Goal: Use online tool/utility: Utilize a website feature to perform a specific function

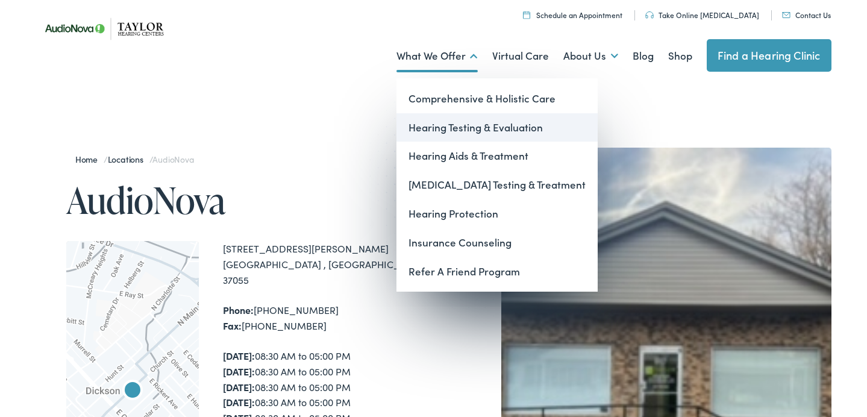
click at [471, 118] on link "Hearing Testing & Evaluation" at bounding box center [496, 127] width 201 height 29
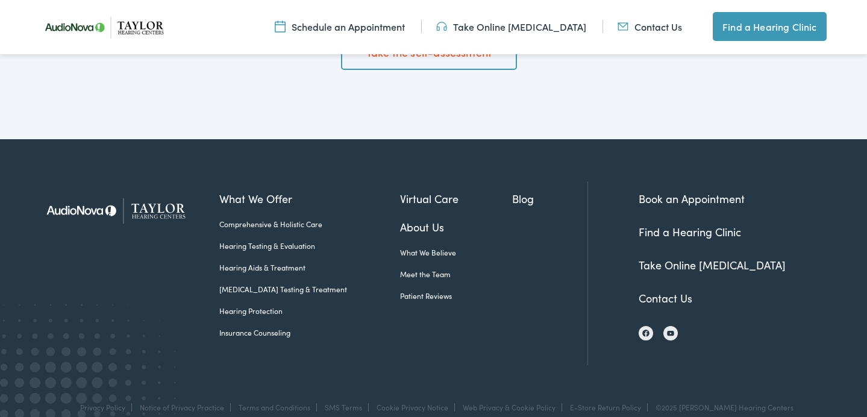
scroll to position [2124, 0]
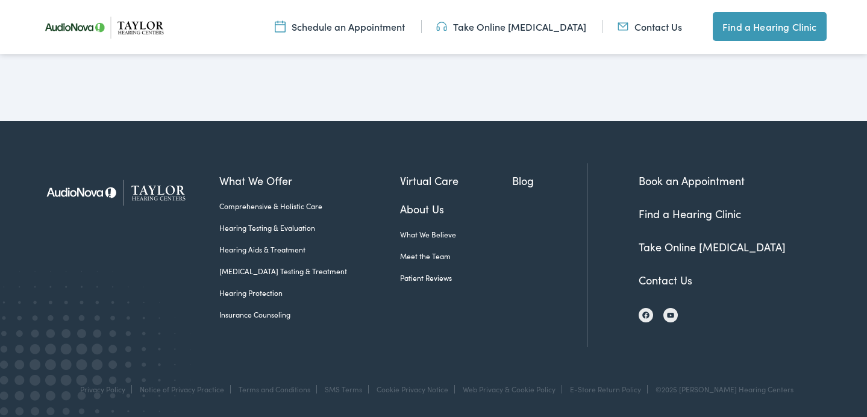
click at [400, 210] on link "About Us" at bounding box center [456, 209] width 112 height 16
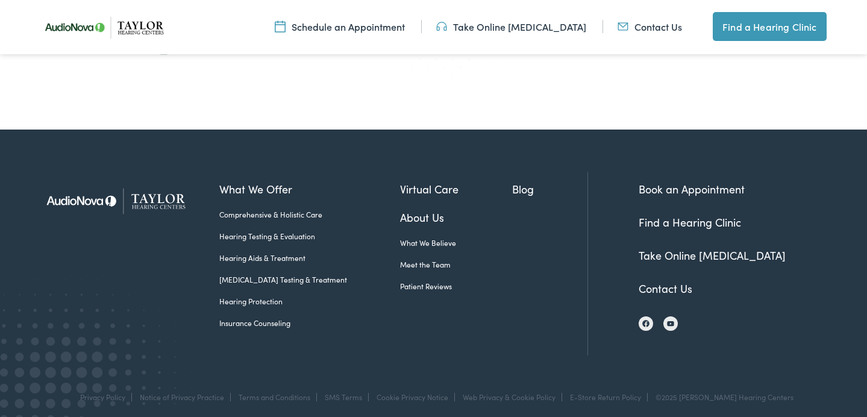
scroll to position [2176, 0]
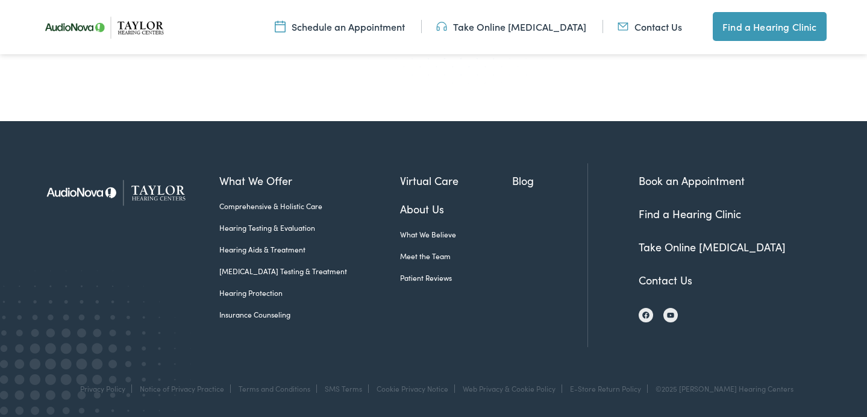
click at [706, 245] on link "Take Online [MEDICAL_DATA]" at bounding box center [711, 246] width 147 height 15
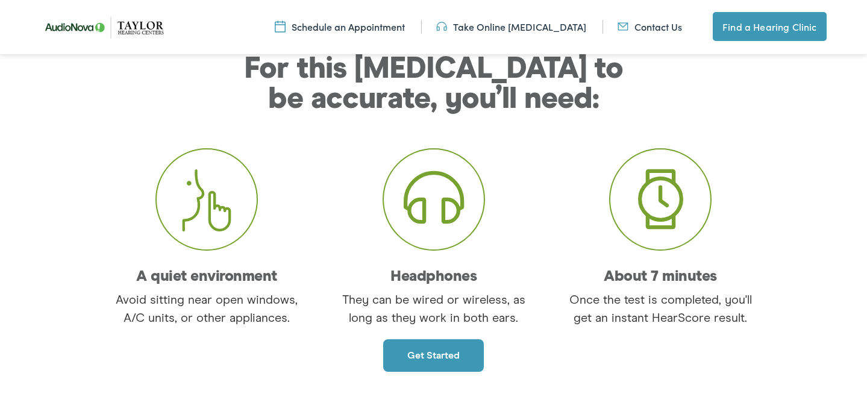
scroll to position [195, 0]
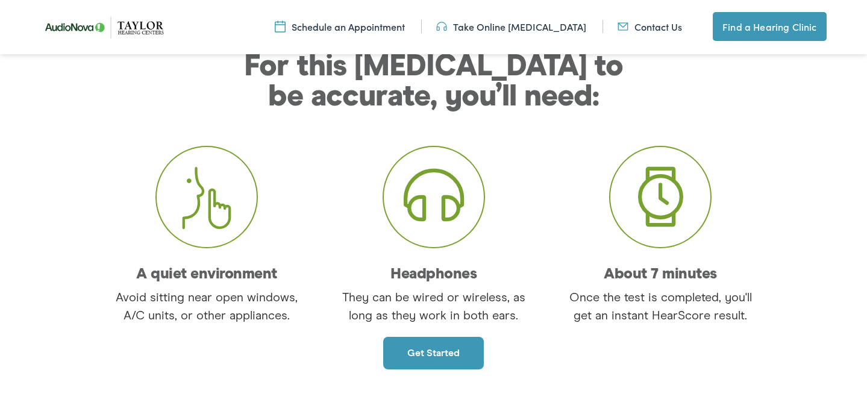
click at [462, 353] on link "Get started" at bounding box center [433, 353] width 101 height 33
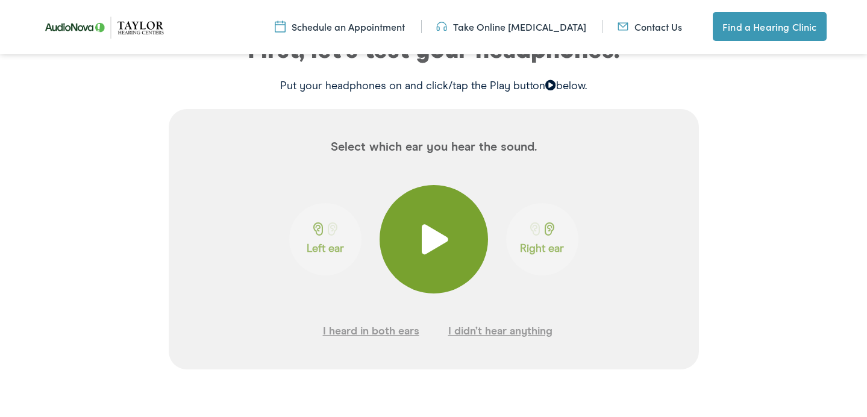
scroll to position [256, 0]
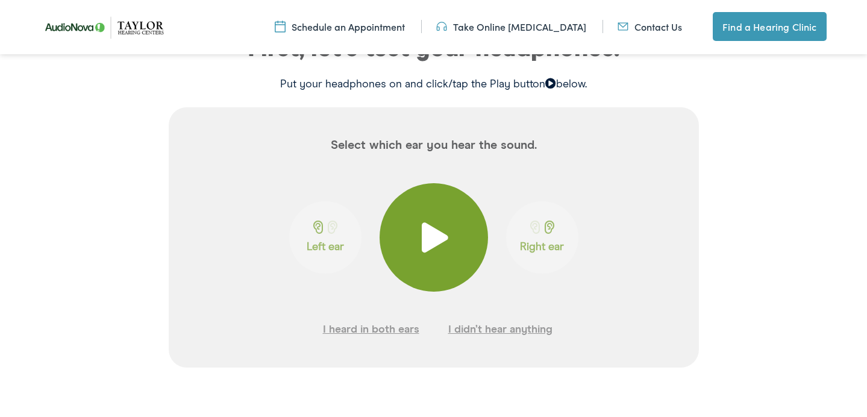
click at [442, 261] on button at bounding box center [433, 237] width 108 height 108
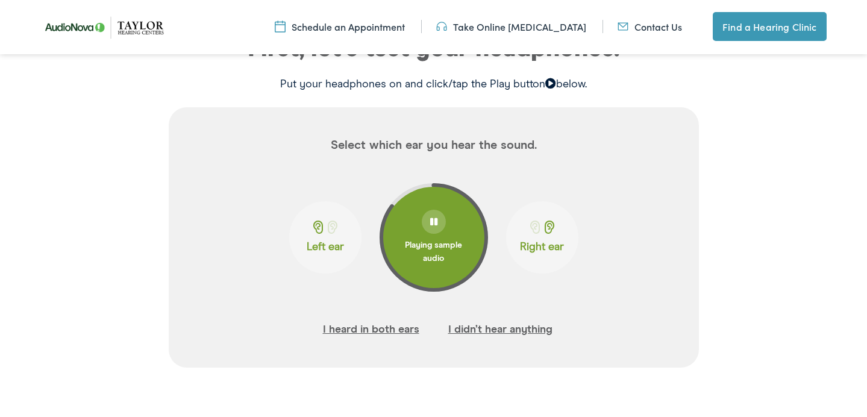
click at [323, 233] on span at bounding box center [317, 226] width 15 height 13
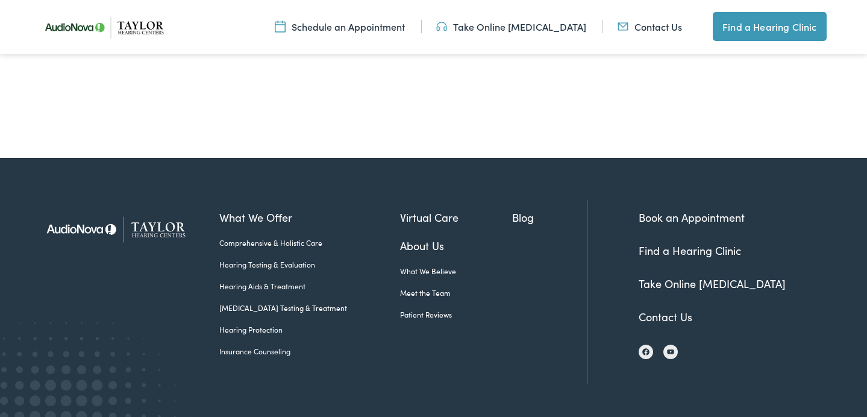
scroll to position [671, 0]
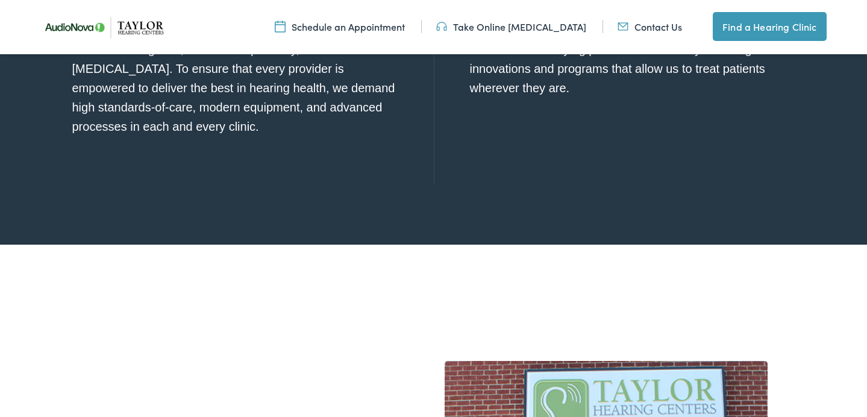
scroll to position [1553, 0]
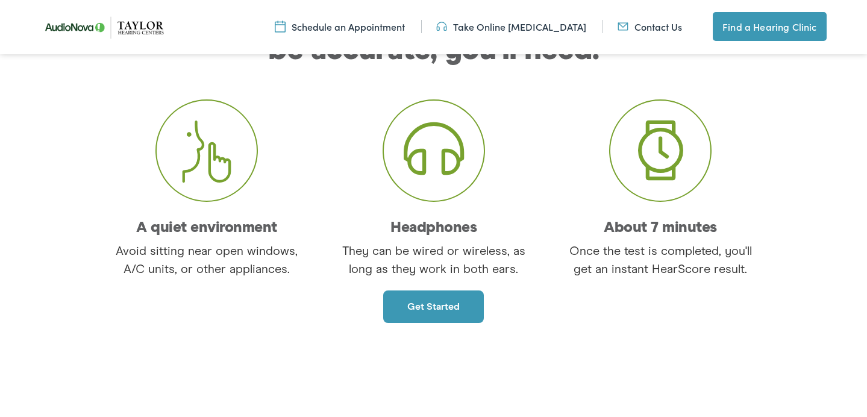
scroll to position [247, 0]
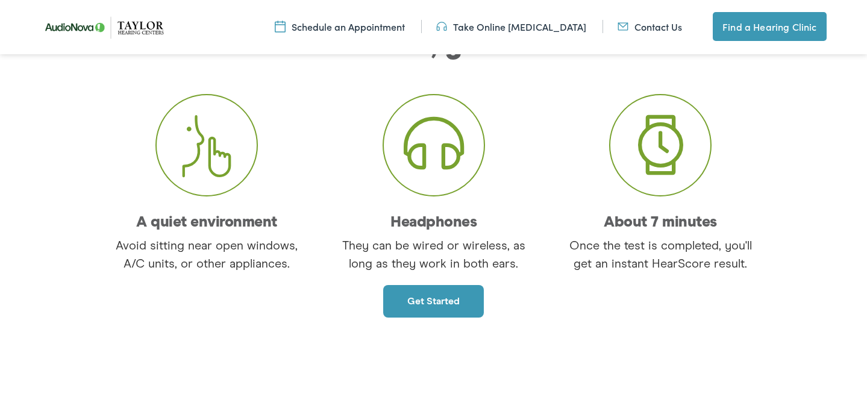
click at [429, 316] on link "Get started" at bounding box center [433, 301] width 101 height 33
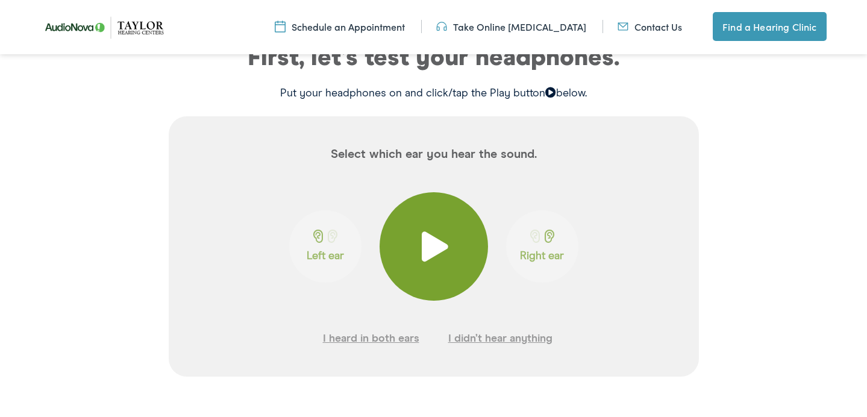
click at [453, 248] on button at bounding box center [433, 246] width 108 height 108
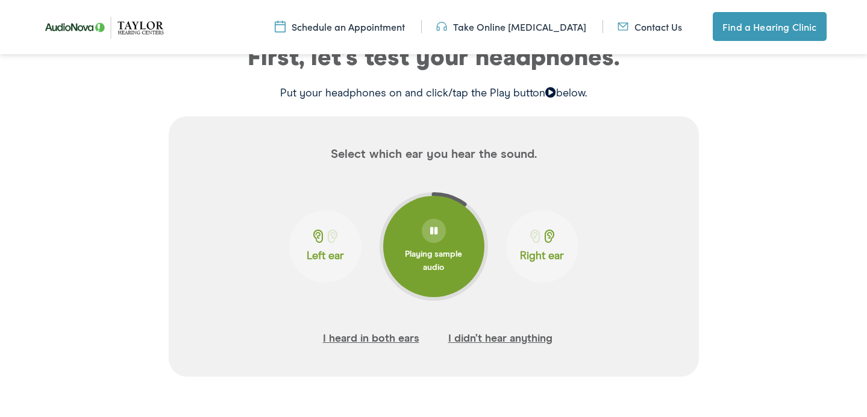
click at [315, 236] on span at bounding box center [317, 235] width 15 height 13
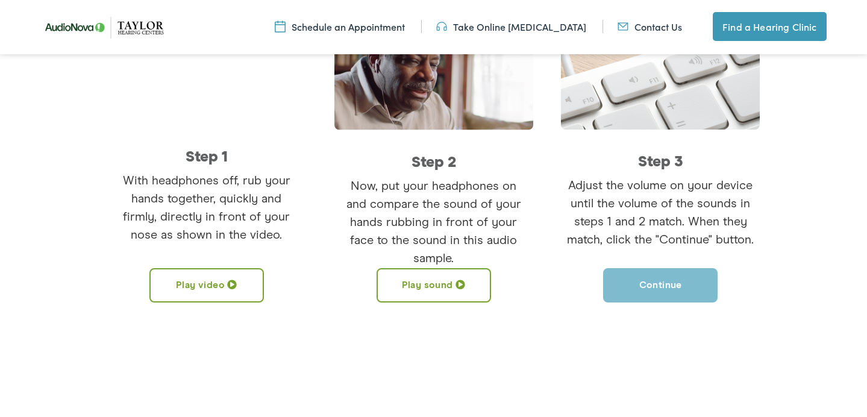
scroll to position [370, 0]
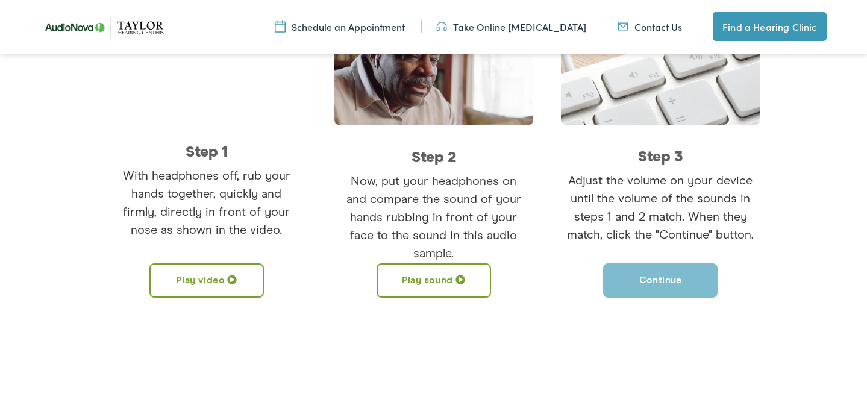
click at [211, 287] on button "Play video" at bounding box center [206, 280] width 114 height 34
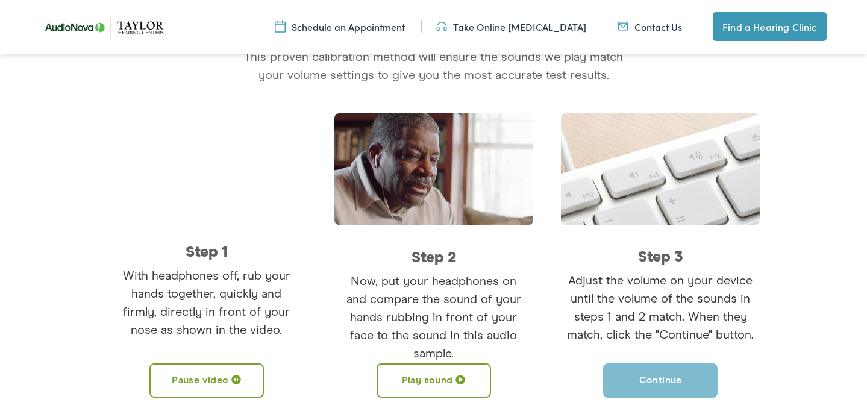
scroll to position [267, 0]
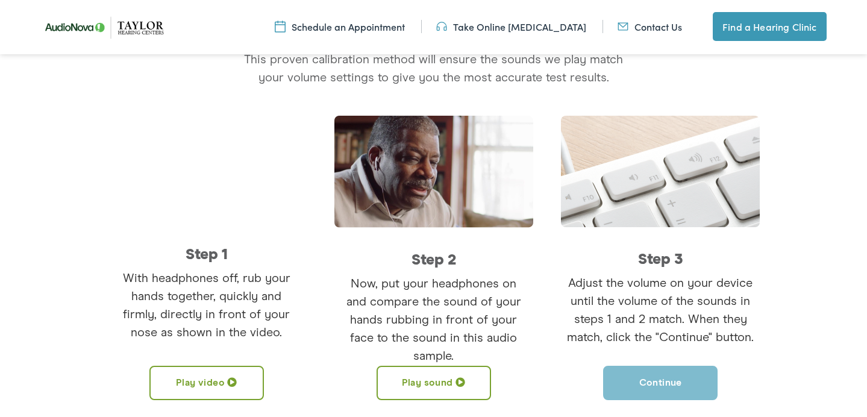
click at [447, 378] on button "Play sound" at bounding box center [433, 383] width 114 height 34
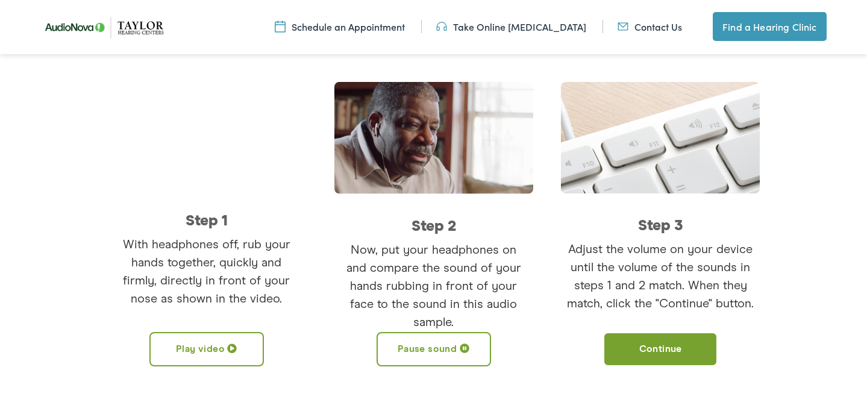
scroll to position [302, 0]
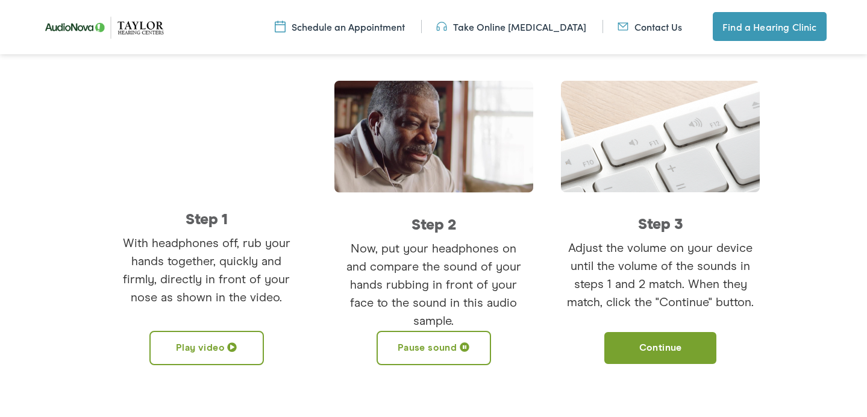
click at [461, 338] on button "Pause sound" at bounding box center [433, 348] width 114 height 34
click at [422, 367] on div "Let’s calibrate your volume This proven calibration method will ensure the soun…" at bounding box center [433, 180] width 867 height 500
click at [439, 341] on button "Play sound" at bounding box center [433, 348] width 114 height 34
click at [447, 356] on button "Pause sound" at bounding box center [433, 348] width 114 height 34
click at [455, 335] on button "Play sound" at bounding box center [433, 348] width 114 height 34
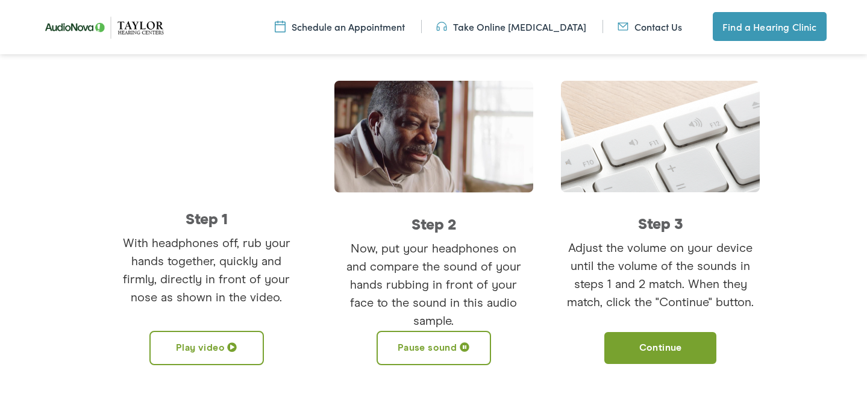
click at [455, 335] on button "Pause sound" at bounding box center [433, 348] width 114 height 34
click at [454, 334] on button "Play sound" at bounding box center [433, 348] width 114 height 34
click at [658, 347] on button "Continue" at bounding box center [660, 348] width 114 height 34
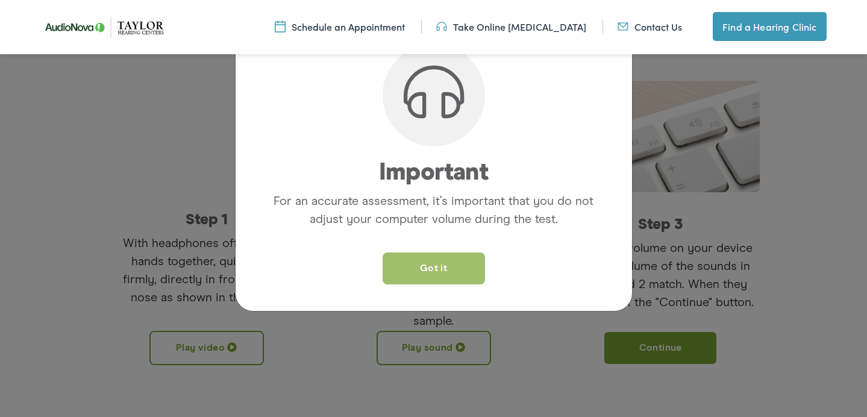
click at [452, 274] on button "Got it" at bounding box center [433, 268] width 102 height 32
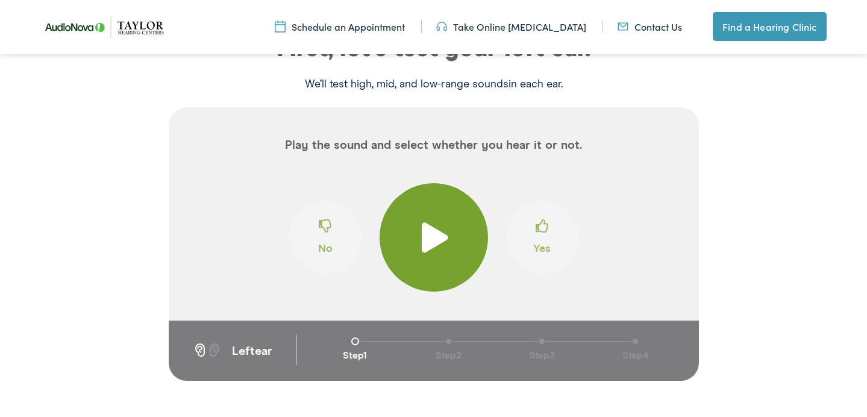
scroll to position [257, 0]
click at [447, 248] on span at bounding box center [434, 237] width 30 height 30
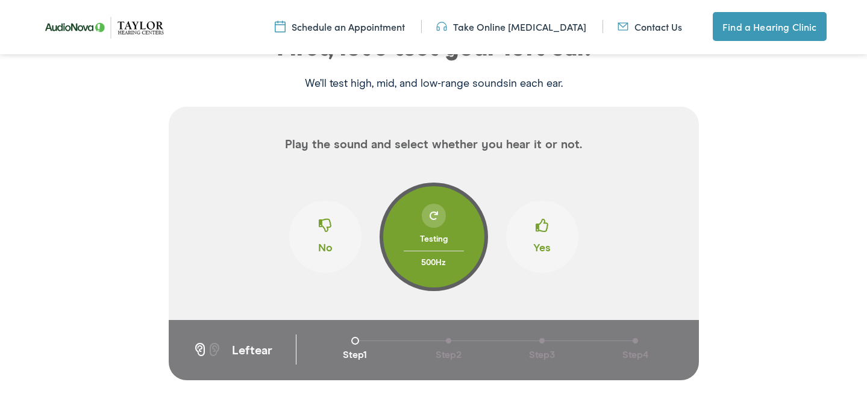
click at [546, 235] on span at bounding box center [541, 230] width 13 height 23
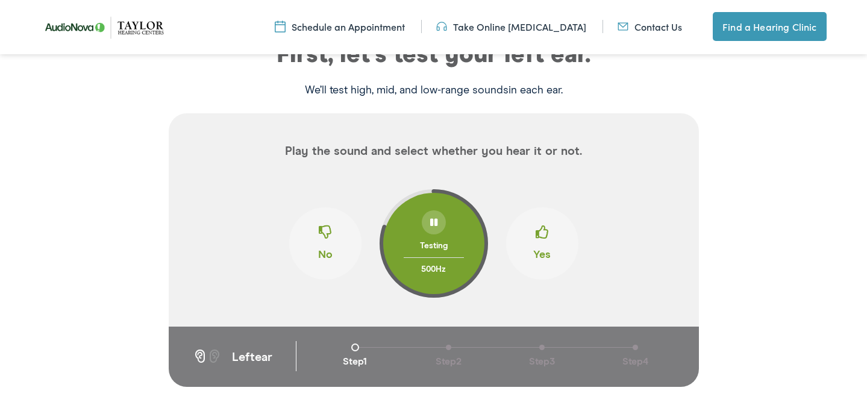
scroll to position [249, 0]
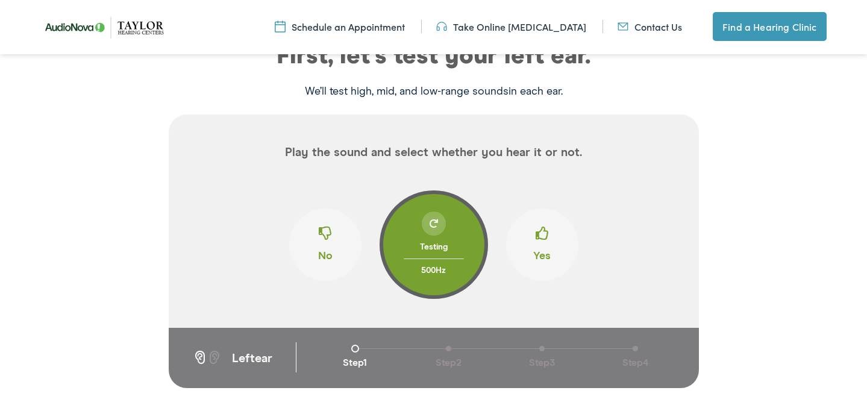
click at [546, 252] on button "Yes" at bounding box center [542, 244] width 72 height 72
click at [562, 245] on button "Yes" at bounding box center [542, 244] width 72 height 72
click at [562, 231] on button "Yes" at bounding box center [542, 244] width 72 height 72
click at [549, 235] on button "Yes" at bounding box center [542, 244] width 72 height 72
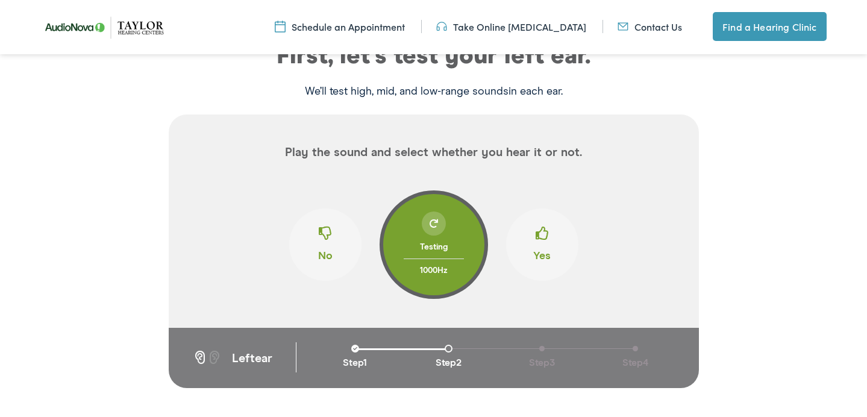
click at [549, 235] on button "Yes" at bounding box center [542, 244] width 72 height 72
click at [546, 245] on span at bounding box center [541, 237] width 13 height 23
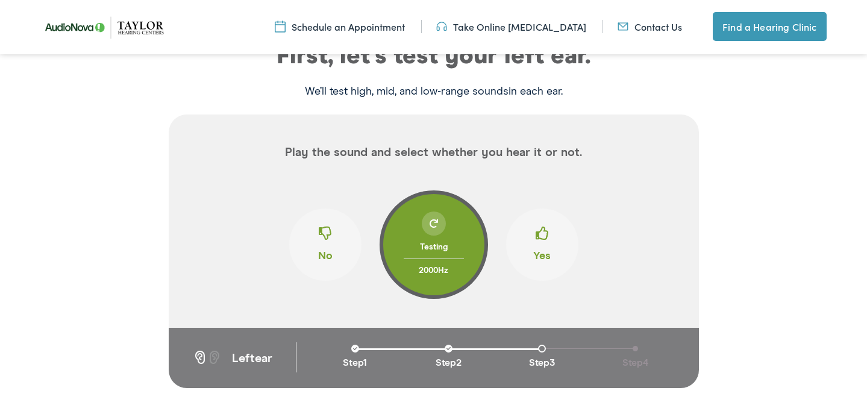
click at [327, 240] on span at bounding box center [325, 237] width 13 height 23
click at [551, 225] on button "Yes" at bounding box center [542, 244] width 72 height 72
click at [552, 232] on button "Yes" at bounding box center [542, 244] width 72 height 72
click at [311, 238] on button "No" at bounding box center [325, 244] width 72 height 72
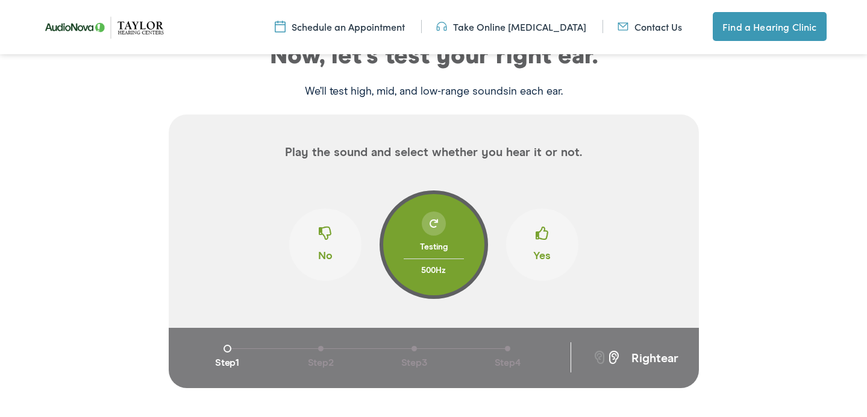
click at [556, 240] on button "Yes" at bounding box center [542, 244] width 72 height 72
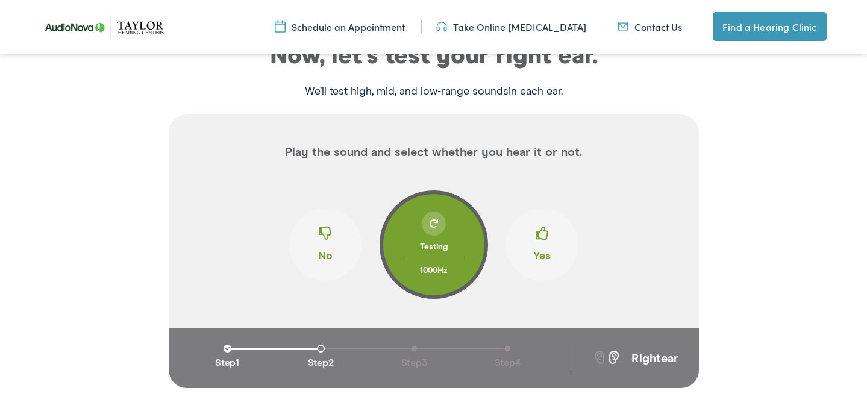
click at [556, 240] on button "Yes" at bounding box center [542, 244] width 72 height 72
click at [540, 238] on span at bounding box center [541, 237] width 13 height 23
click at [540, 237] on span at bounding box center [541, 237] width 13 height 23
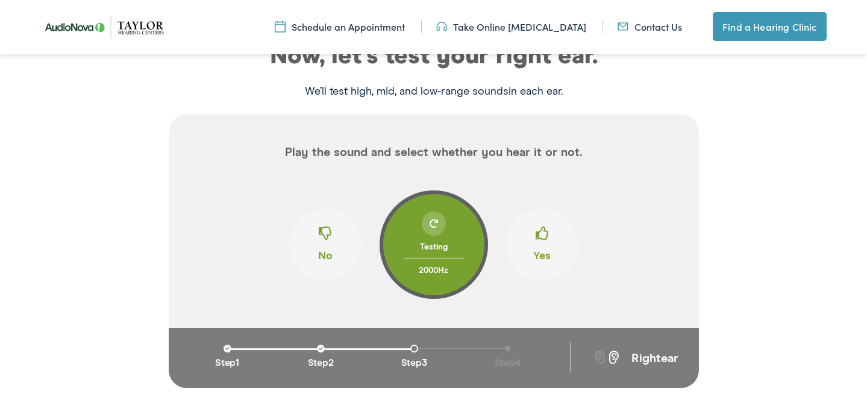
click at [540, 237] on span at bounding box center [541, 237] width 13 height 23
click at [333, 229] on button "No" at bounding box center [325, 244] width 72 height 72
click at [541, 231] on span at bounding box center [541, 237] width 13 height 23
click at [540, 229] on span at bounding box center [541, 237] width 13 height 23
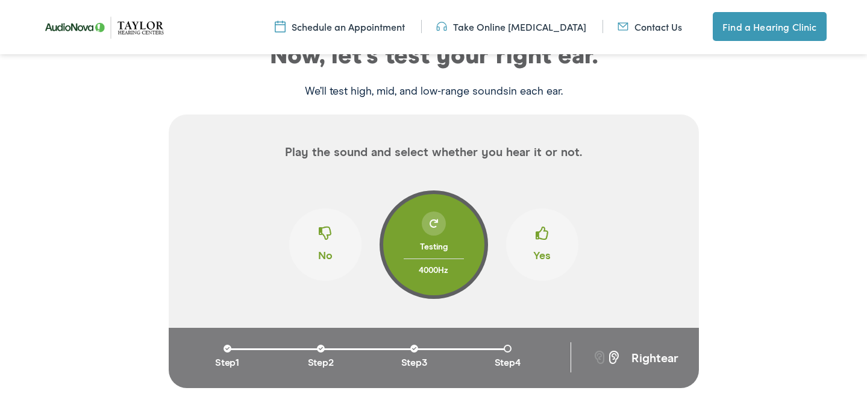
click at [549, 231] on button "Yes" at bounding box center [542, 244] width 72 height 72
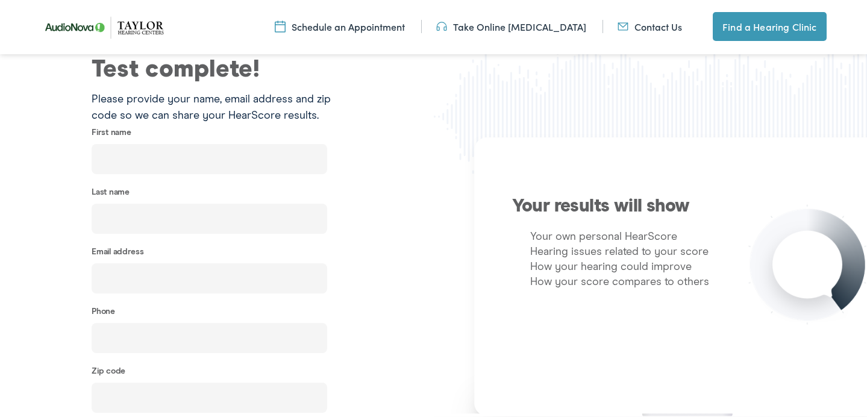
scroll to position [253, 0]
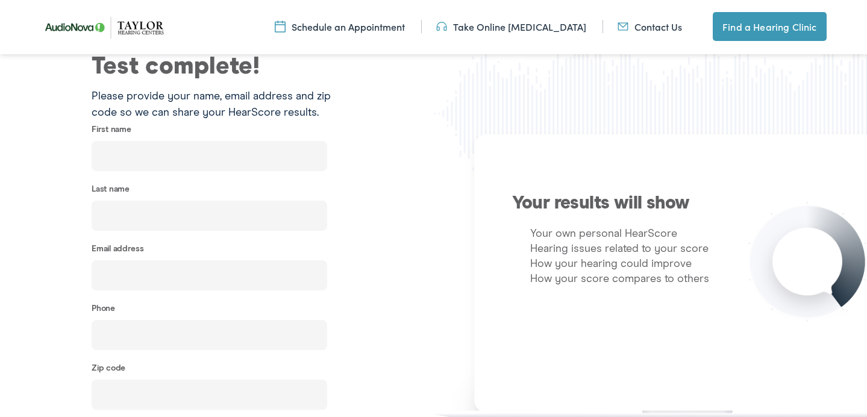
click at [228, 154] on input "text" at bounding box center [209, 156] width 235 height 30
type input "Casey"
type input "Christensen"
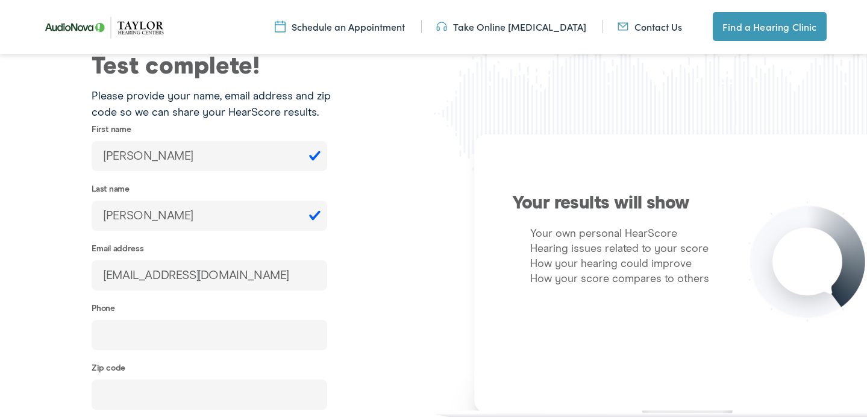
type input "caseylei1991@gmail.com"
type input "(303) 709-8137"
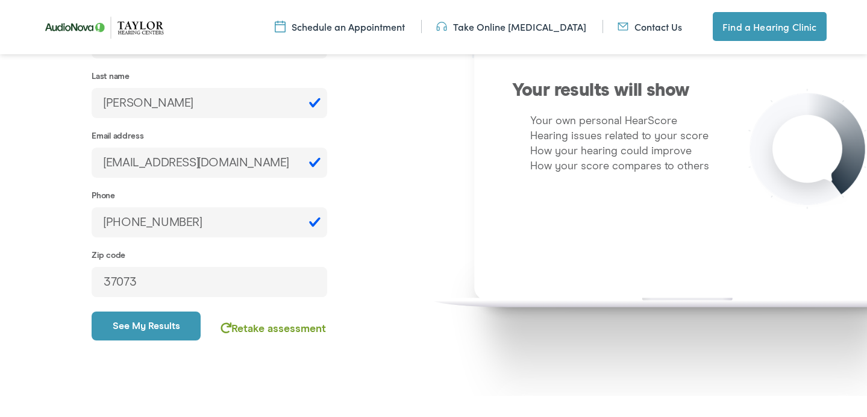
scroll to position [372, 0]
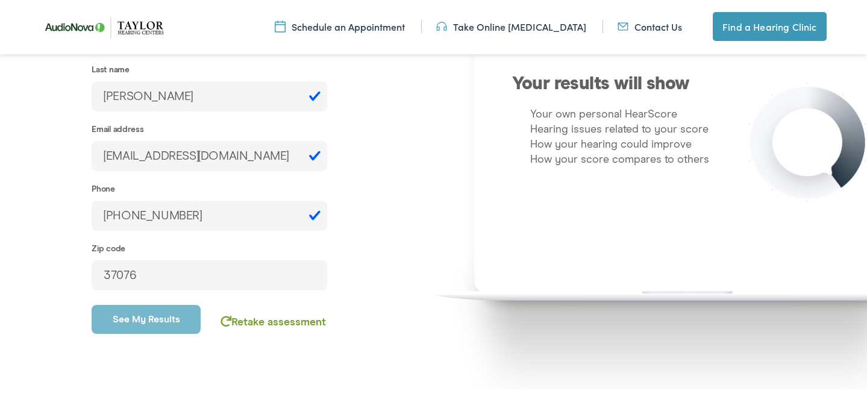
type input "37076"
click at [132, 318] on button "See my results" at bounding box center [146, 319] width 109 height 29
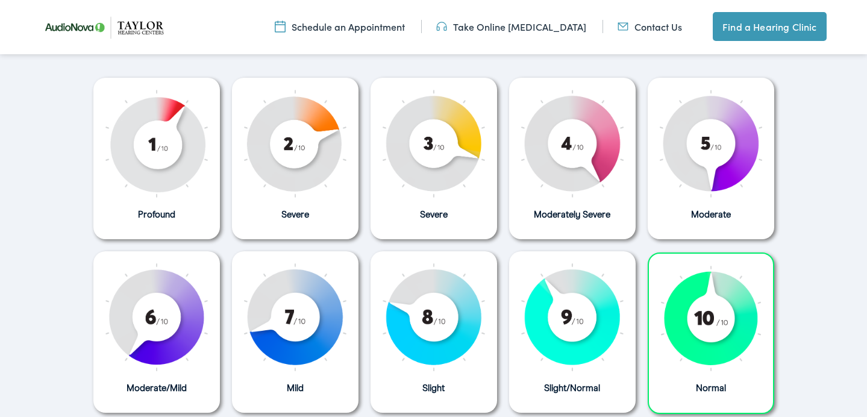
scroll to position [0, 0]
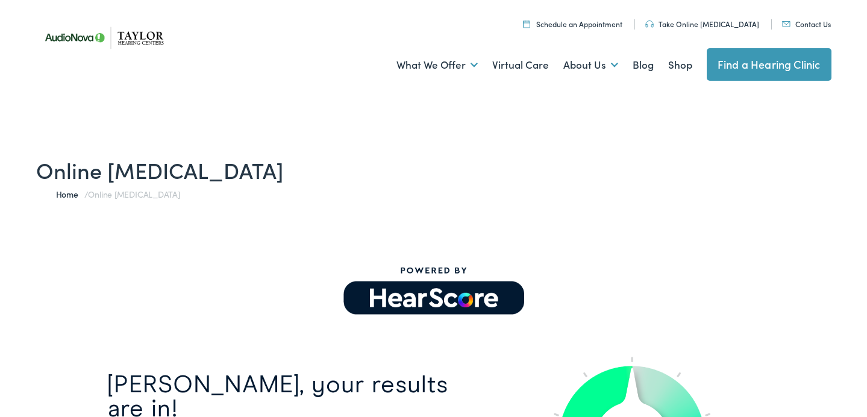
click at [650, 164] on h1 "Online Hearing Test" at bounding box center [433, 170] width 795 height 26
